Goal: Check status

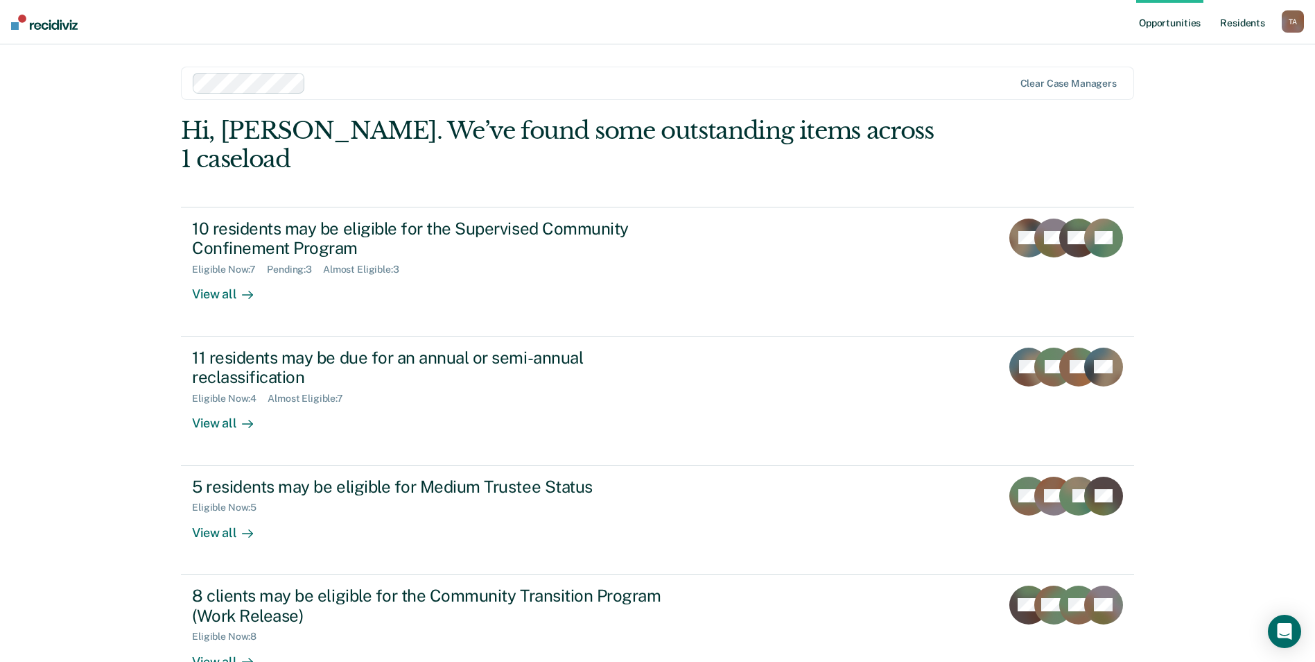
click at [1254, 22] on link "Resident s" at bounding box center [1243, 22] width 51 height 44
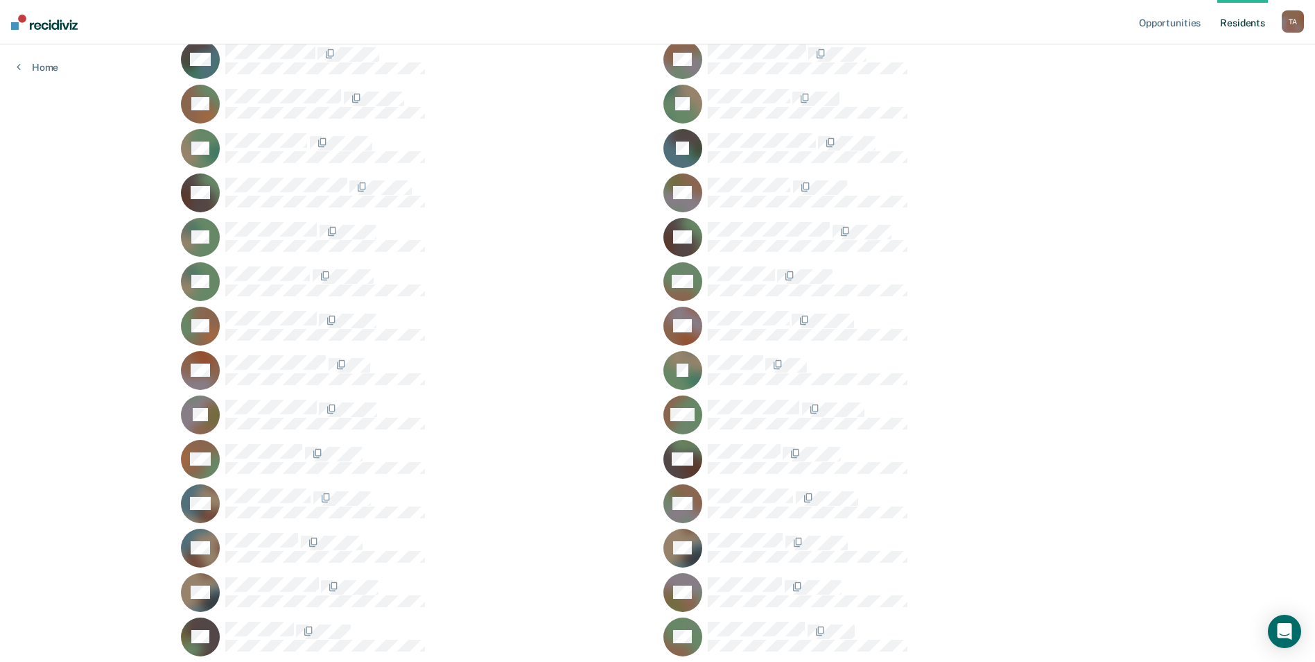
scroll to position [616, 0]
